Goal: Check status: Check status

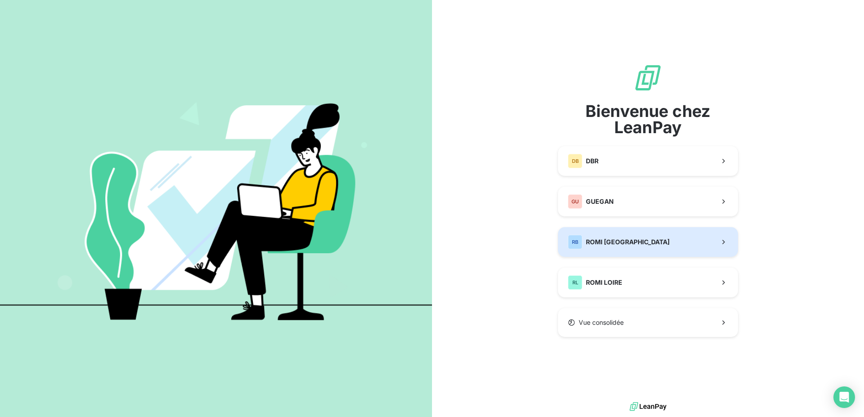
click at [593, 239] on span "ROMI [GEOGRAPHIC_DATA]" at bounding box center [628, 242] width 84 height 9
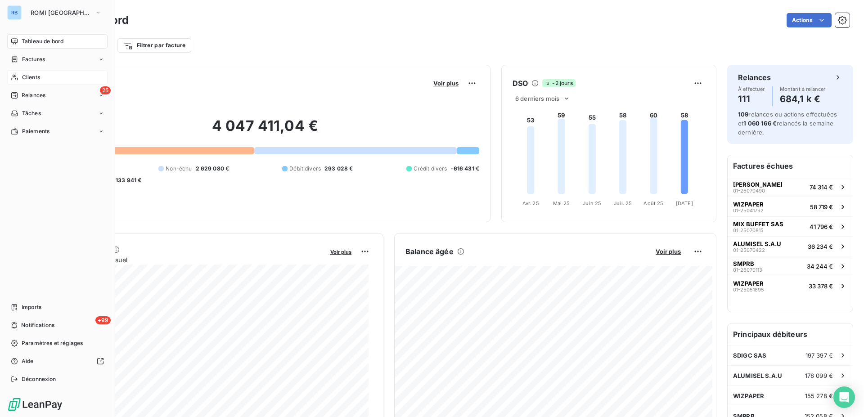
click at [36, 74] on span "Clients" at bounding box center [31, 77] width 18 height 8
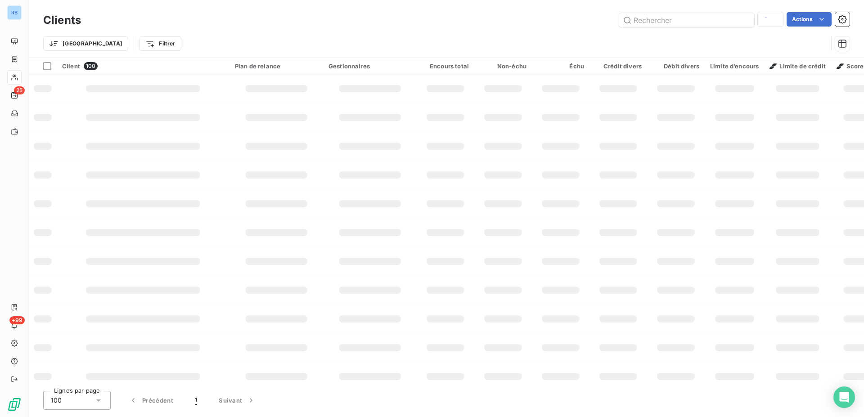
type input "PIGEON"
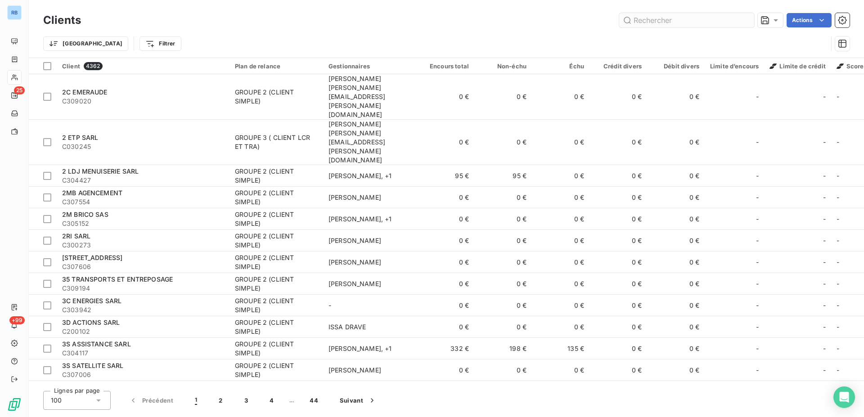
click at [644, 20] on input "text" at bounding box center [687, 20] width 135 height 14
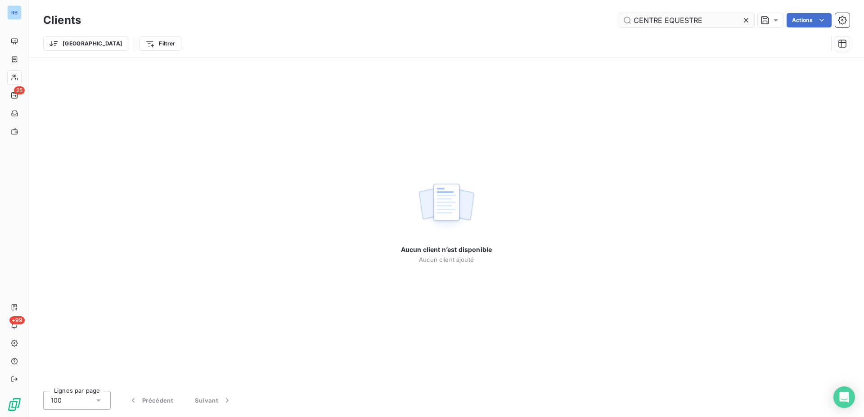
type input "CENTRE EQUESTRE"
click at [179, 100] on div "Aucun client n’est disponible Aucun client ajouté" at bounding box center [447, 221] width 836 height 326
click at [117, 47] on html "RB 25 +99 Clients CENTRE EQUESTRE Actions Trier Filtrer Aucun client n’est disp…" at bounding box center [432, 208] width 864 height 417
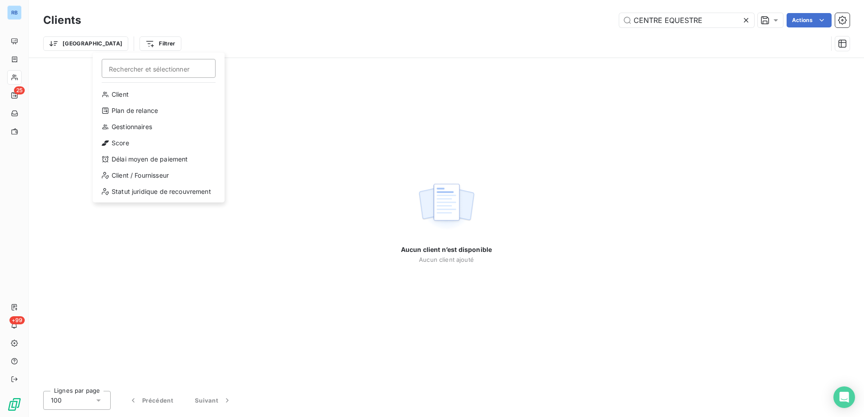
click at [696, 65] on html "RB 25 +99 Clients CENTRE EQUESTRE Actions Trier Filtrer Rechercher et sélection…" at bounding box center [432, 208] width 864 height 417
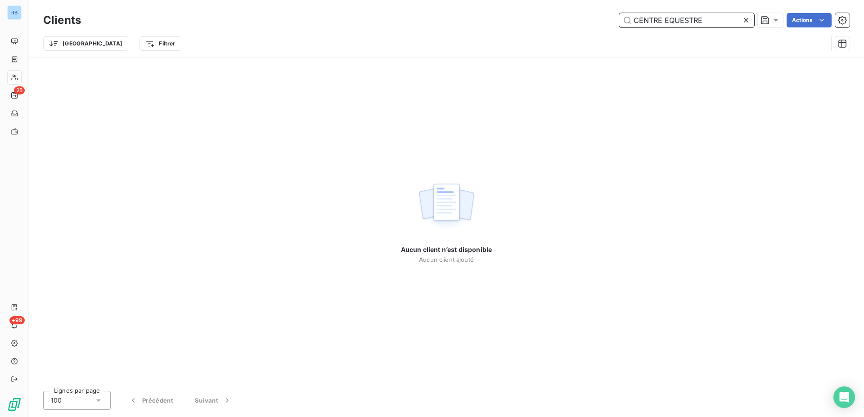
drag, startPoint x: 703, startPoint y: 22, endPoint x: 659, endPoint y: 20, distance: 44.1
click at [659, 20] on input "CENTRE EQUESTRE" at bounding box center [687, 20] width 135 height 14
drag, startPoint x: 723, startPoint y: 22, endPoint x: 545, endPoint y: 14, distance: 177.6
click at [620, 14] on input "CENTRE EQUESTRE" at bounding box center [687, 20] width 135 height 14
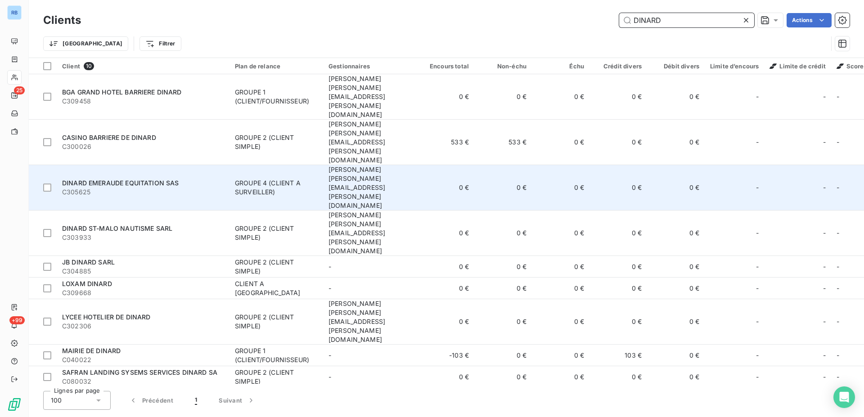
type input "DINARD"
click at [259, 179] on div "GROUPE 4 (CLIENT A SURVEILLER)" at bounding box center [276, 188] width 83 height 18
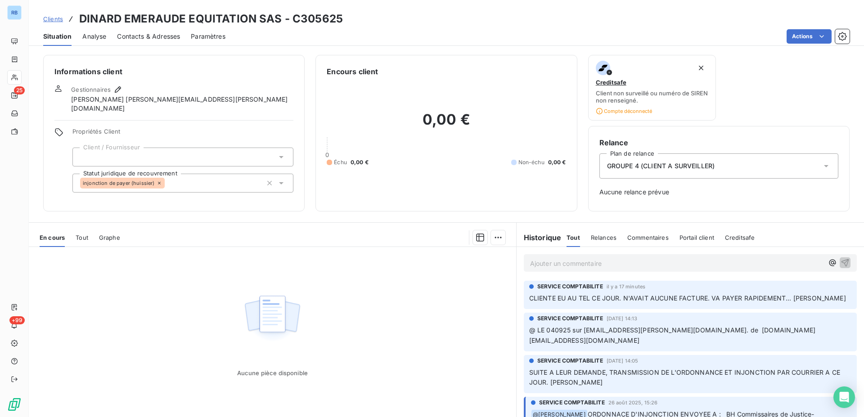
click at [567, 238] on span "Tout" at bounding box center [574, 237] width 14 height 7
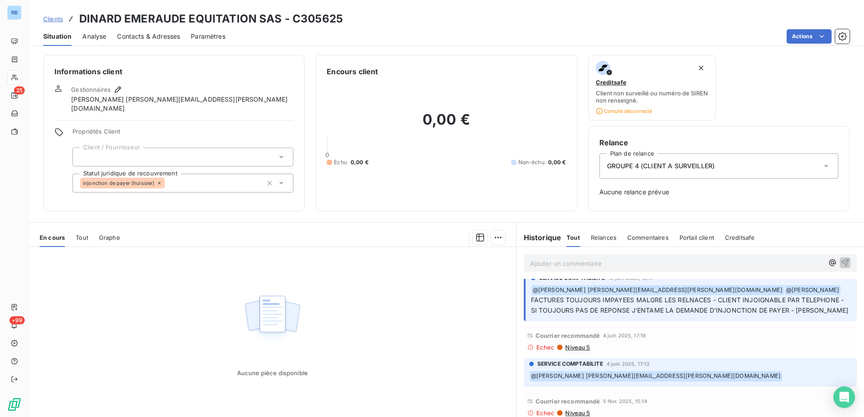
scroll to position [367, 0]
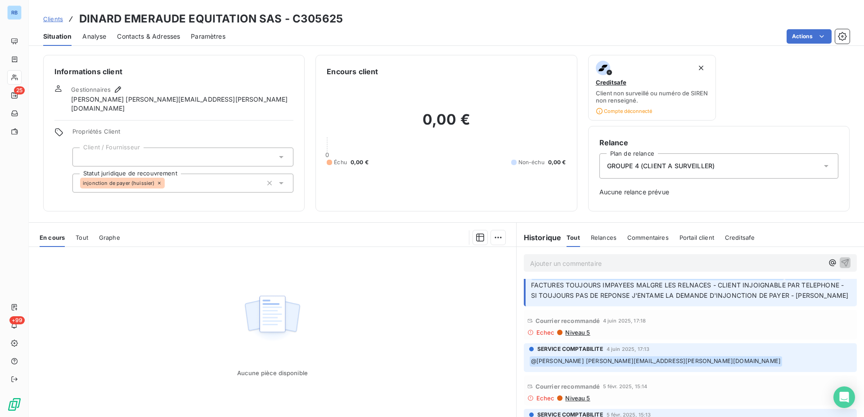
click at [579, 334] on span "Niveau 5" at bounding box center [578, 332] width 26 height 7
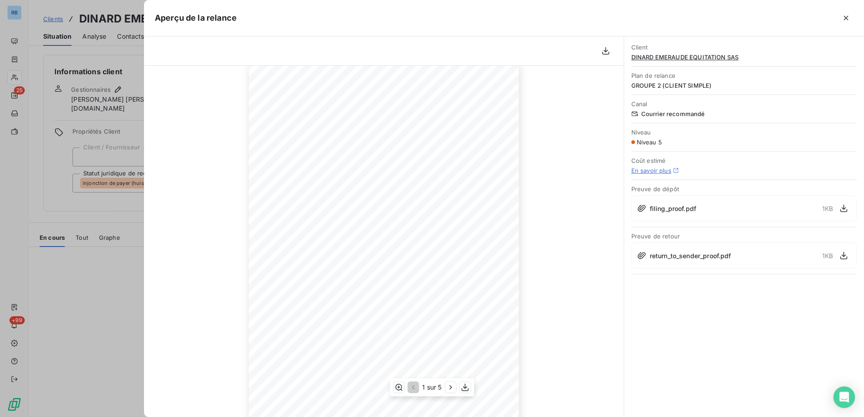
scroll to position [83, 0]
click at [113, 133] on div at bounding box center [432, 208] width 864 height 417
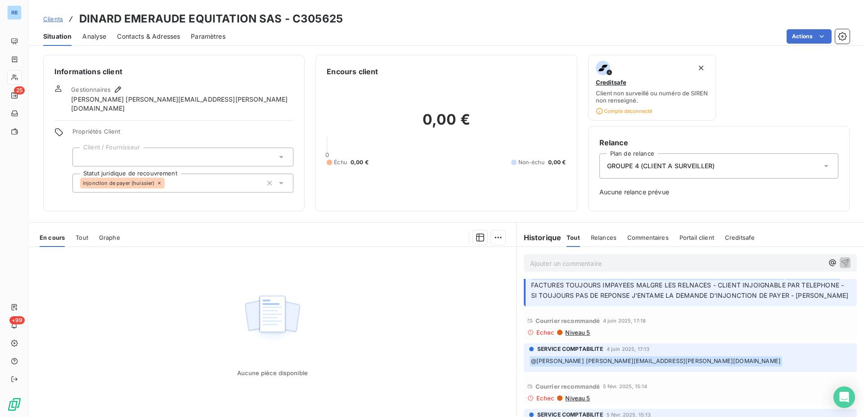
click at [525, 240] on h6 "Historique" at bounding box center [539, 237] width 45 height 11
click at [598, 236] on span "Relances" at bounding box center [604, 237] width 26 height 7
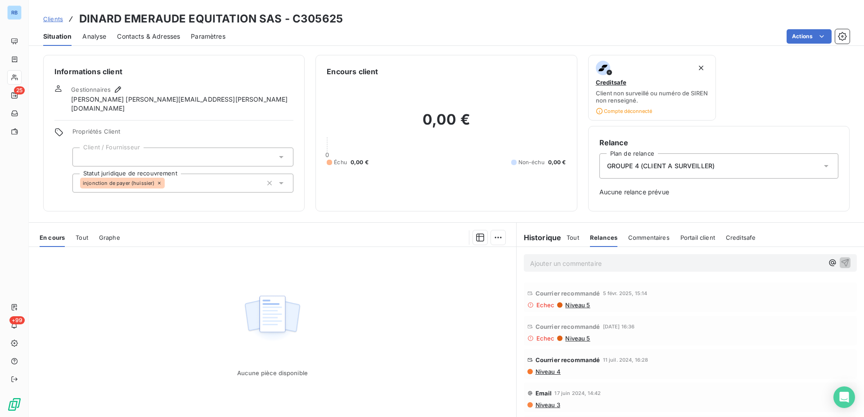
click at [567, 238] on span "Tout" at bounding box center [573, 237] width 13 height 7
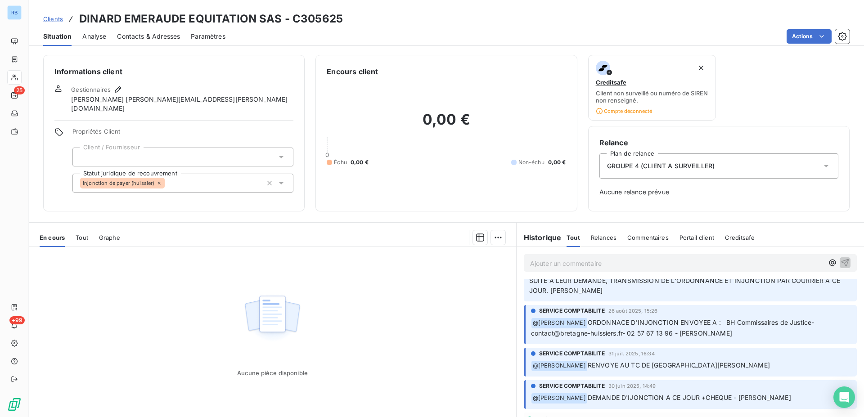
scroll to position [230, 0]
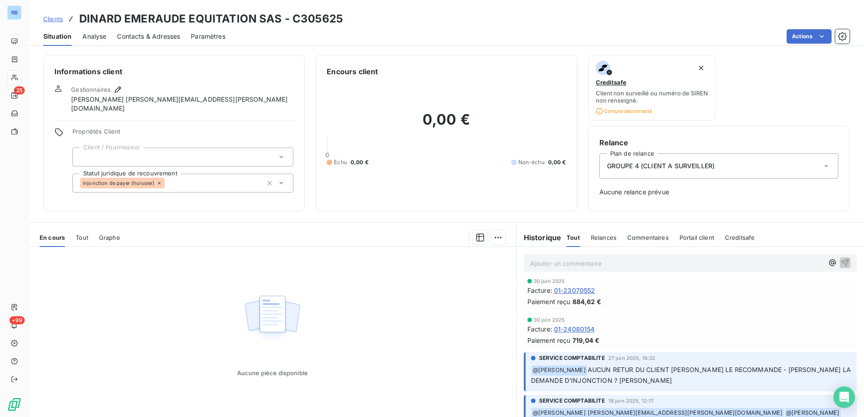
click at [579, 291] on span "01-23070552" at bounding box center [574, 290] width 41 height 9
